Goal: Information Seeking & Learning: Find specific fact

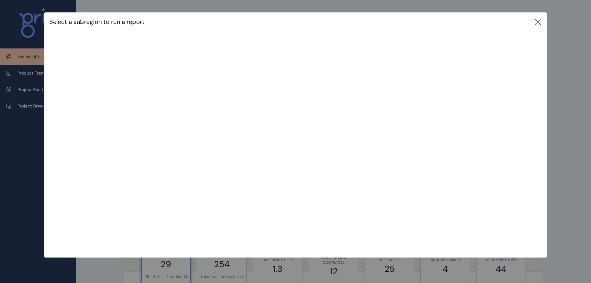
click at [542, 20] on icon at bounding box center [538, 21] width 7 height 7
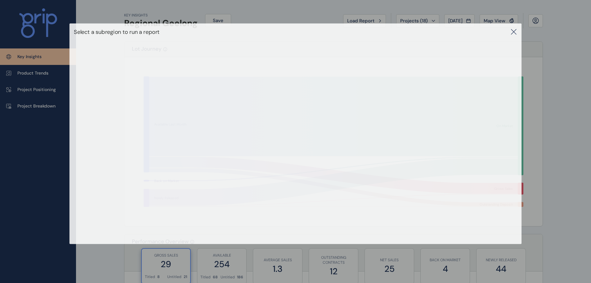
click at [542, 20] on button at bounding box center [536, 20] width 15 height 13
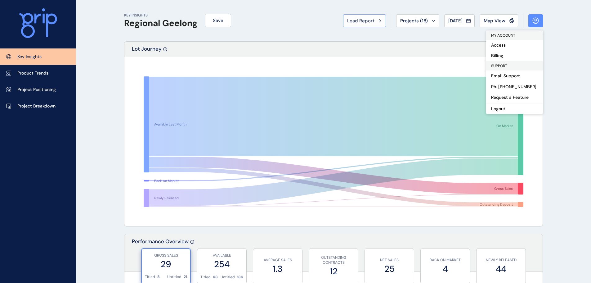
click at [361, 21] on span "Load Report" at bounding box center [360, 21] width 27 height 6
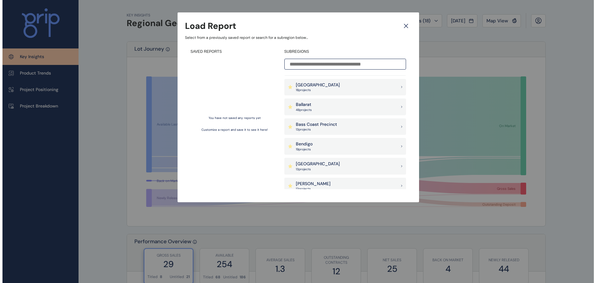
scroll to position [93, 0]
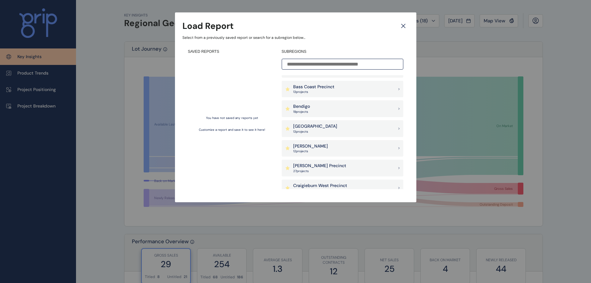
click at [313, 145] on p "[PERSON_NAME]" at bounding box center [310, 146] width 35 height 6
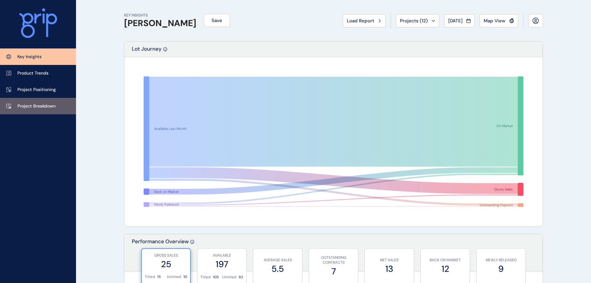
click at [31, 105] on p "Project Breakdown" at bounding box center [36, 106] width 38 height 6
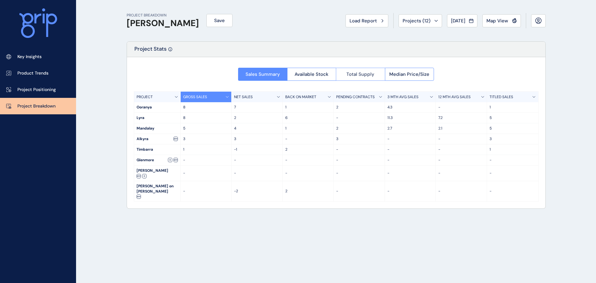
click at [365, 72] on span "Total Supply" at bounding box center [361, 74] width 28 height 6
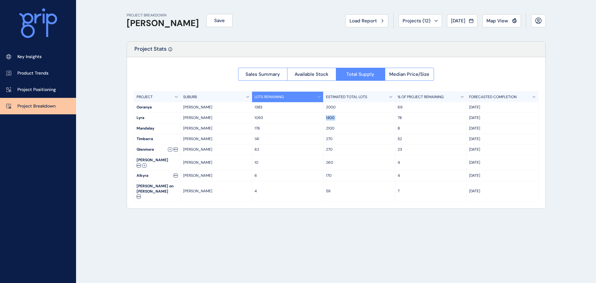
drag, startPoint x: 279, startPoint y: 114, endPoint x: 397, endPoint y: 116, distance: 118.6
click at [397, 116] on div "[PERSON_NAME] 1093 1400 78 Oct '30" at bounding box center [336, 118] width 404 height 11
click at [398, 116] on p "78" at bounding box center [431, 117] width 66 height 5
